Goal: Browse casually: Explore the website without a specific task or goal

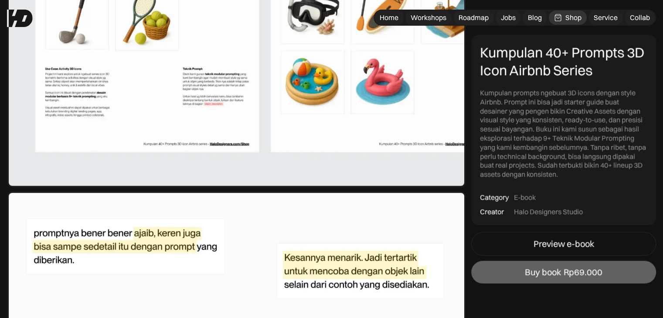
scroll to position [2321, 0]
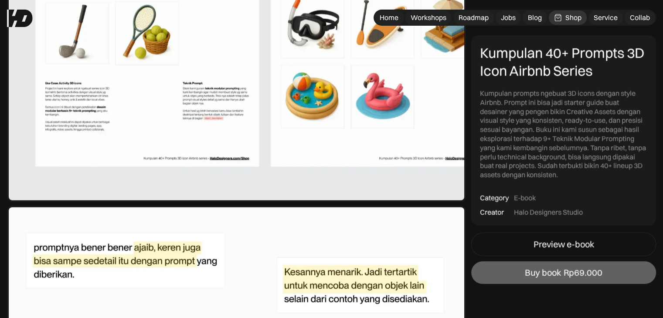
click at [562, 14] on link "Shop" at bounding box center [568, 17] width 38 height 14
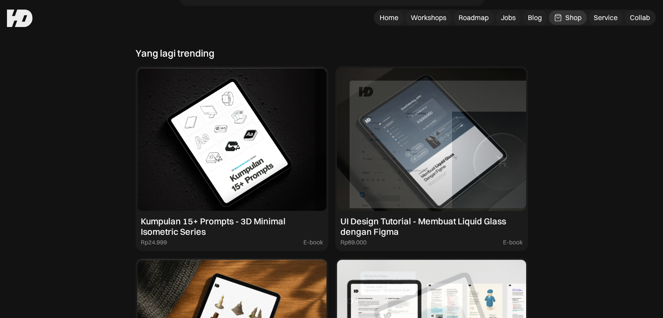
scroll to position [769, 0]
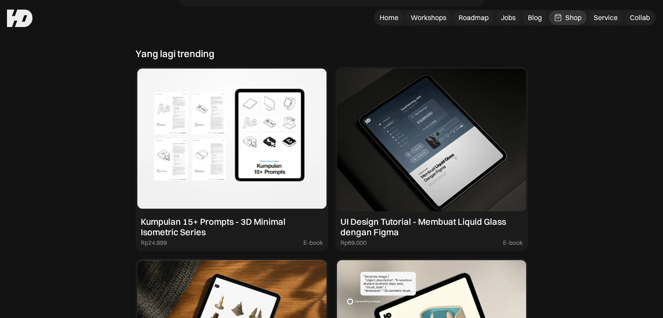
click at [274, 133] on img at bounding box center [231, 139] width 189 height 143
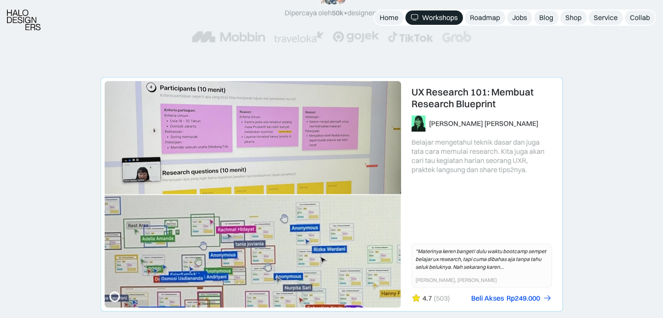
scroll to position [157, 0]
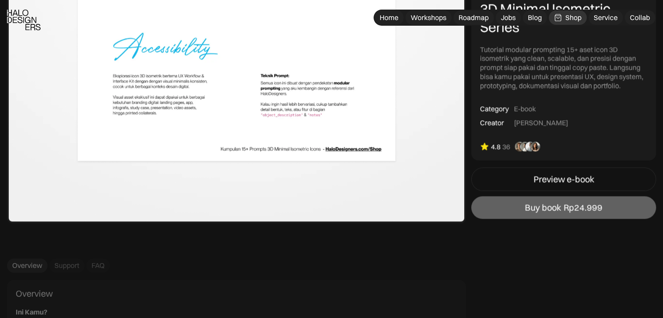
scroll to position [1598, 0]
